Goal: Find specific page/section: Find specific page/section

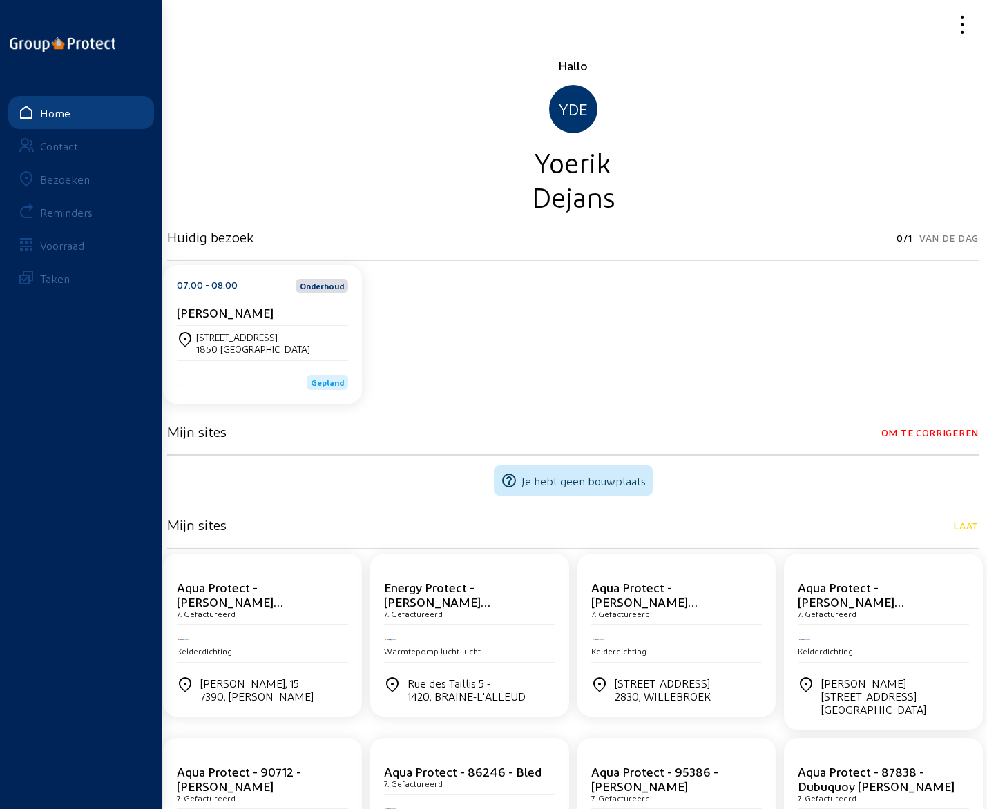
click at [61, 178] on div "Bezoeken" at bounding box center [65, 179] width 50 height 13
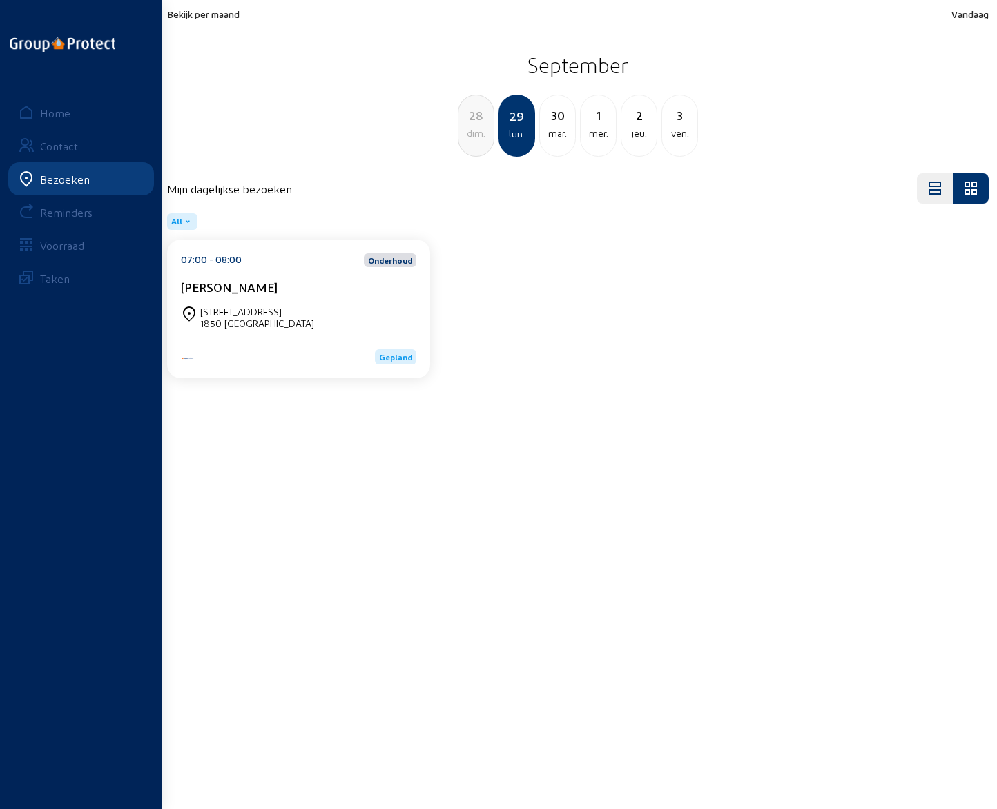
click at [644, 127] on div "jeu." at bounding box center [639, 133] width 35 height 17
click at [559, 125] on div "ven." at bounding box center [557, 133] width 35 height 17
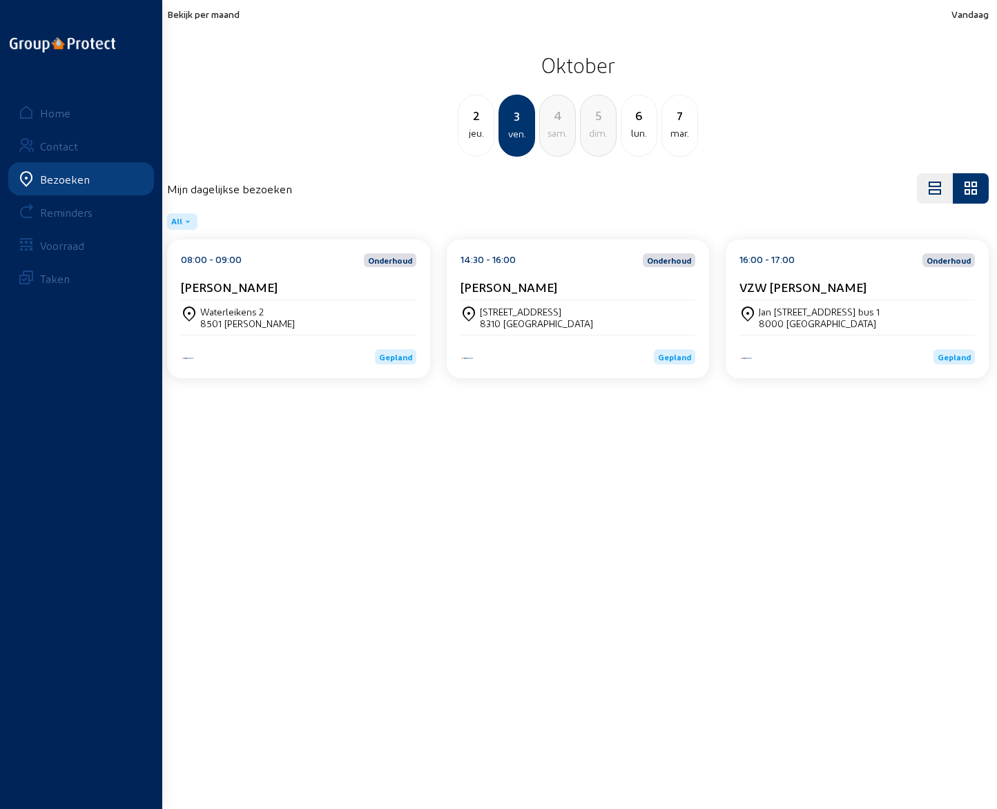
click at [638, 126] on div "lun." at bounding box center [639, 133] width 35 height 17
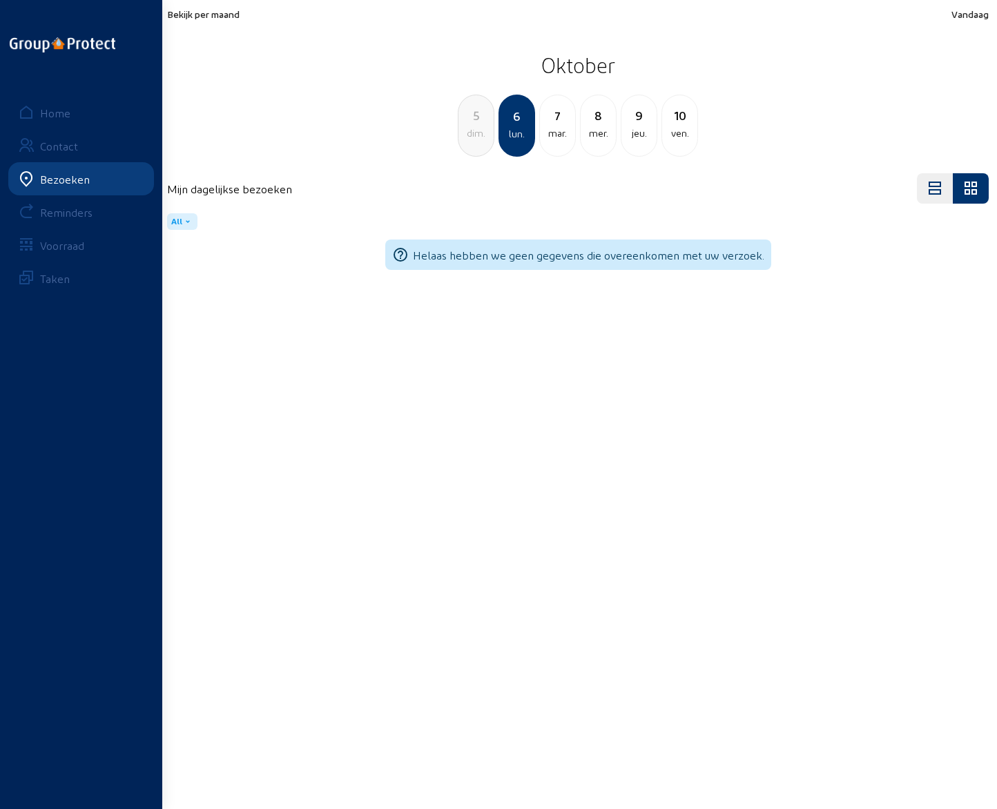
click at [640, 129] on div "jeu." at bounding box center [639, 133] width 35 height 17
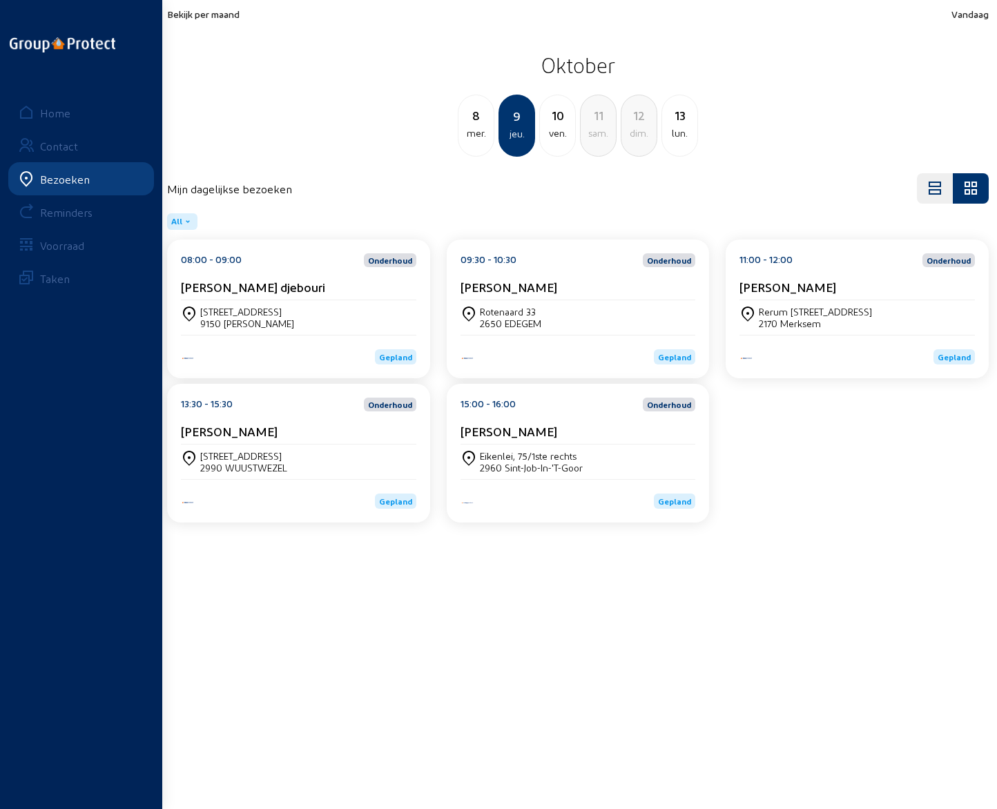
click at [561, 126] on div "ven." at bounding box center [557, 133] width 35 height 17
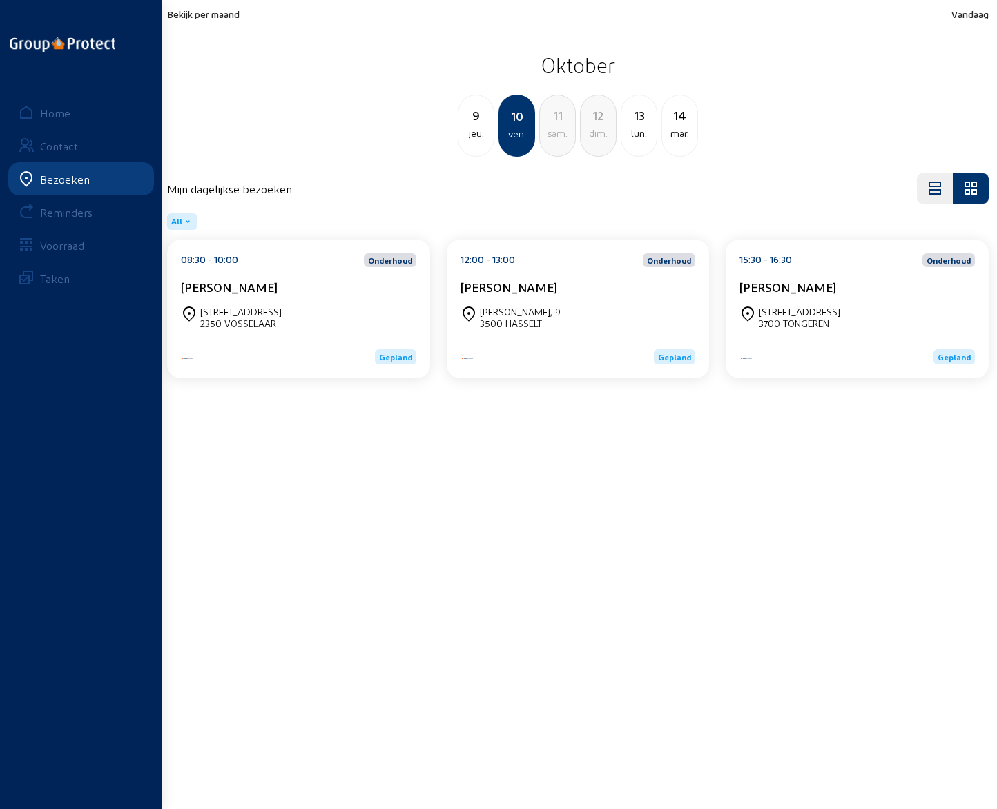
click at [675, 120] on div "14" at bounding box center [679, 115] width 35 height 19
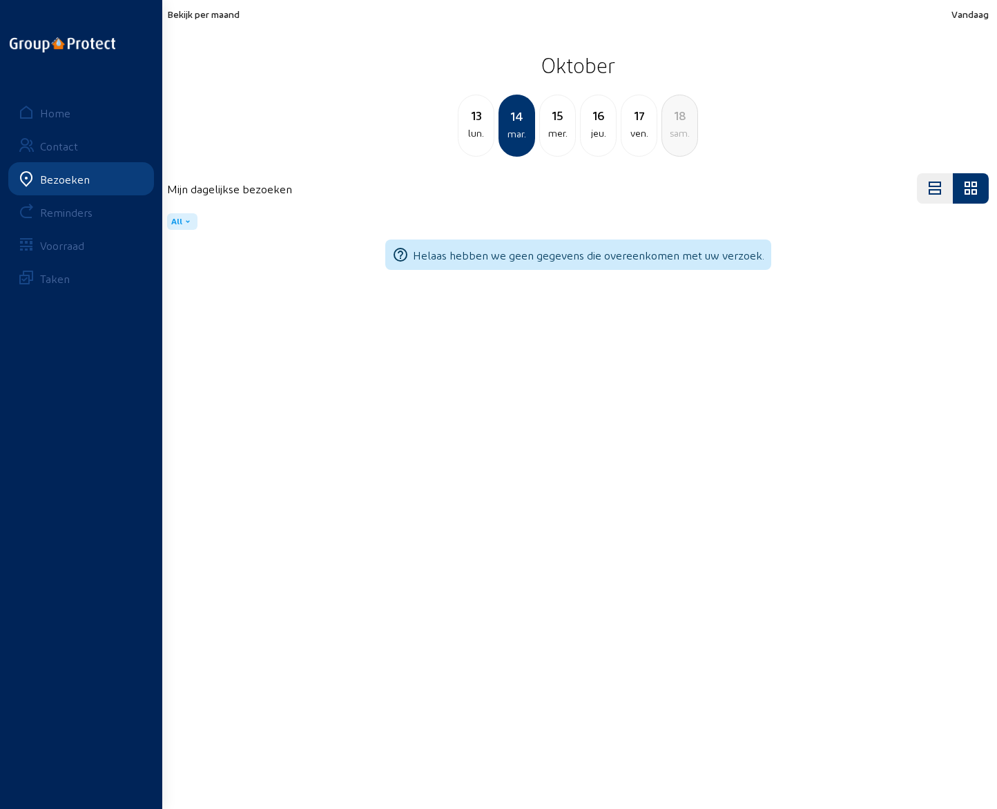
click at [594, 126] on div "jeu." at bounding box center [598, 133] width 35 height 17
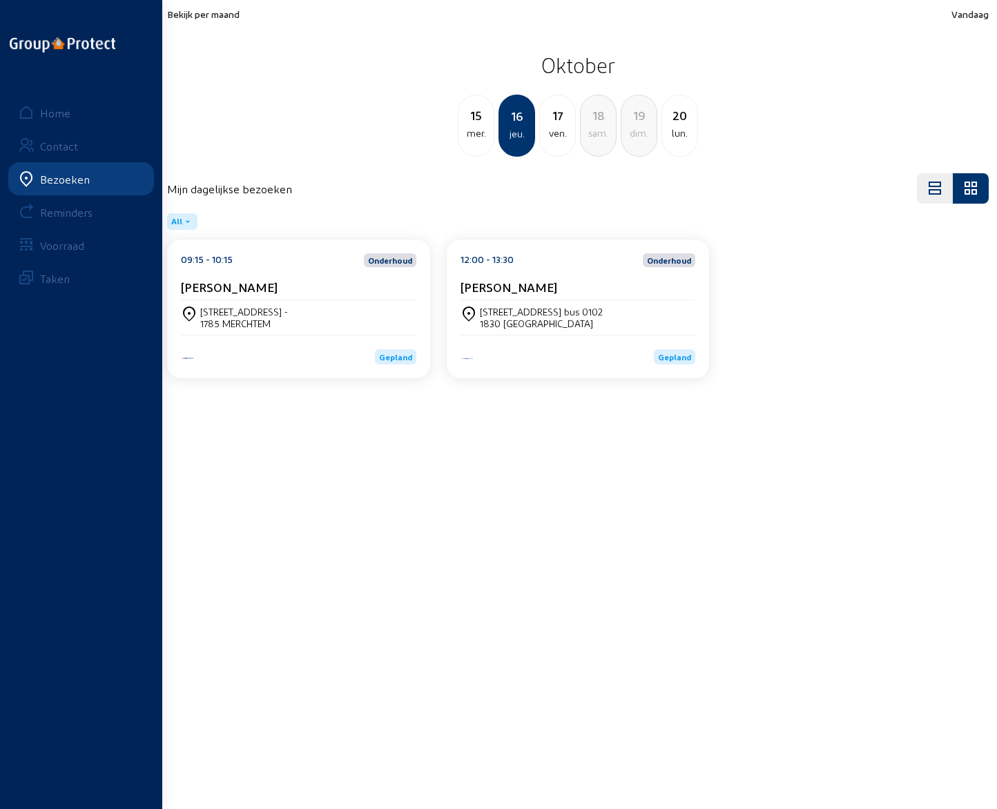
click at [557, 124] on div "17" at bounding box center [557, 115] width 35 height 19
